Goal: Information Seeking & Learning: Find specific fact

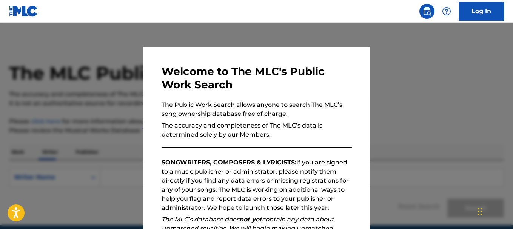
scroll to position [116, 0]
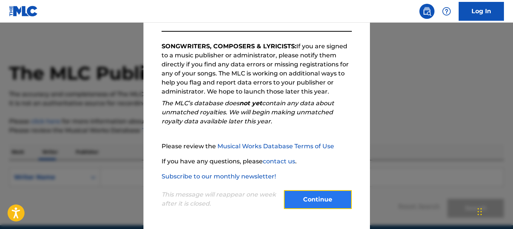
click at [325, 198] on button "Continue" at bounding box center [318, 199] width 68 height 19
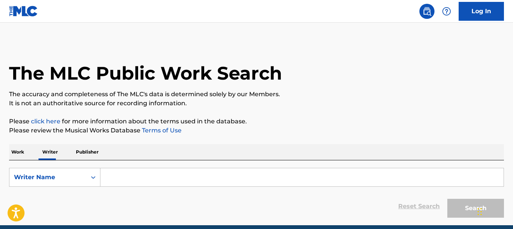
click at [154, 185] on input "Search Form" at bounding box center [301, 177] width 403 height 18
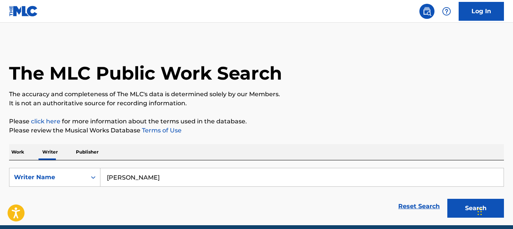
type input "ROBERTO CORTES"
click at [447, 199] on button "Search" at bounding box center [475, 208] width 57 height 19
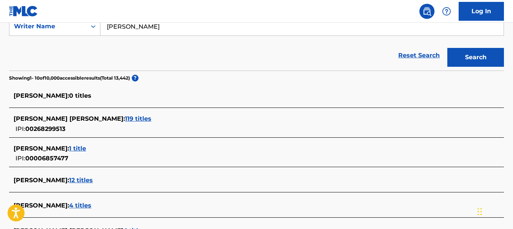
scroll to position [189, 0]
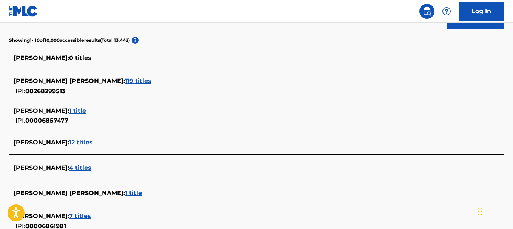
click at [86, 110] on span "1 title" at bounding box center [77, 110] width 17 height 7
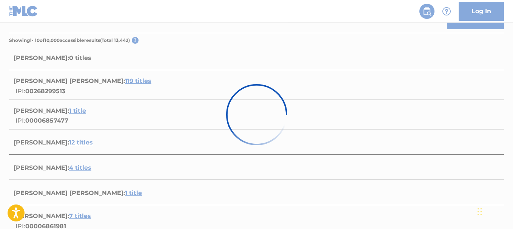
scroll to position [158, 0]
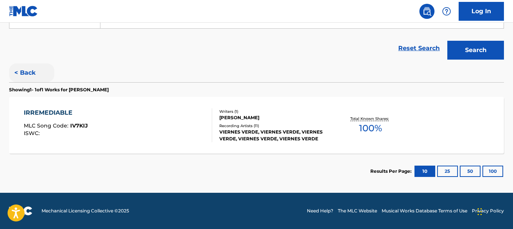
click at [19, 74] on button "< Back" at bounding box center [31, 72] width 45 height 19
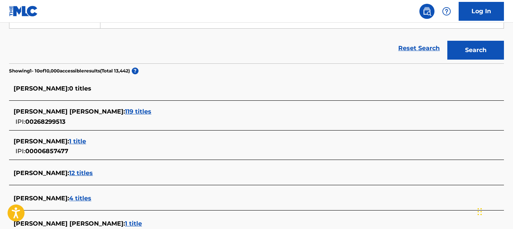
click at [125, 113] on span "119 titles" at bounding box center [138, 111] width 26 height 7
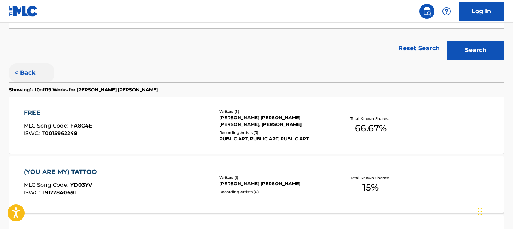
click at [34, 75] on button "< Back" at bounding box center [31, 72] width 45 height 19
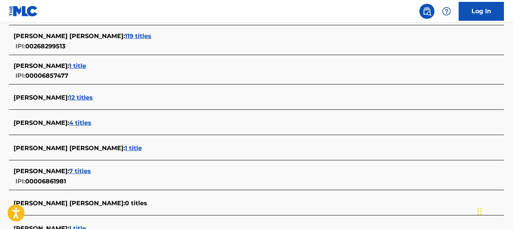
scroll to position [271, 0]
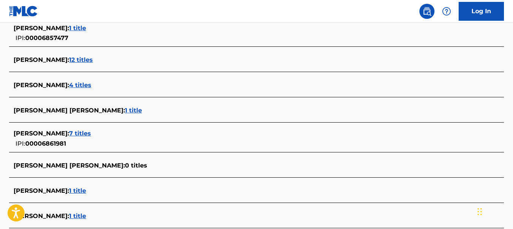
click at [91, 130] on span "7 titles" at bounding box center [80, 133] width 22 height 7
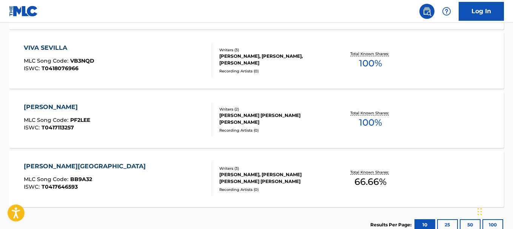
scroll to position [514, 0]
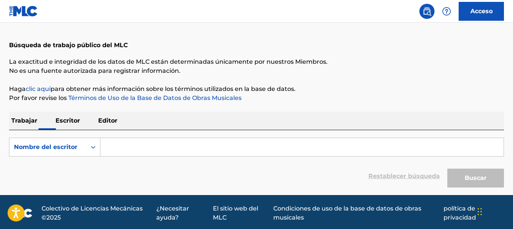
click at [154, 144] on input "Formulario de búsqueda" at bounding box center [301, 147] width 403 height 18
paste input "[PERSON_NAME]"
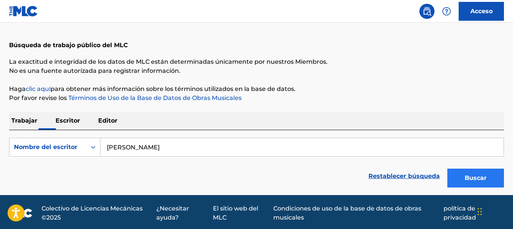
type input "[PERSON_NAME]"
click at [459, 176] on button "Buscar" at bounding box center [475, 178] width 57 height 19
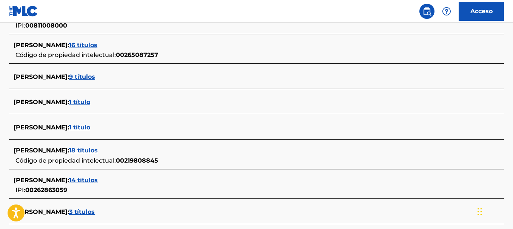
scroll to position [297, 0]
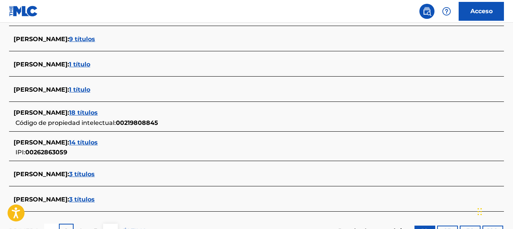
click at [95, 199] on font "3 títulos" at bounding box center [82, 199] width 26 height 7
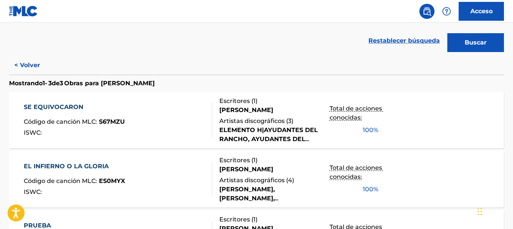
scroll to position [244, 0]
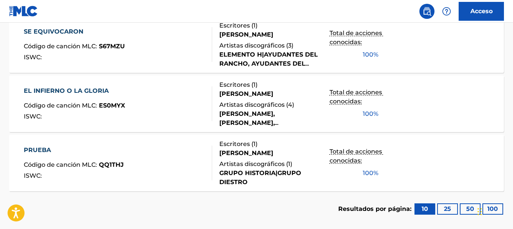
click at [48, 149] on font "PRUEBA" at bounding box center [37, 149] width 27 height 7
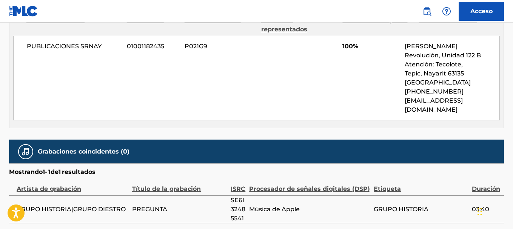
scroll to position [419, 0]
